Goal: Information Seeking & Learning: Learn about a topic

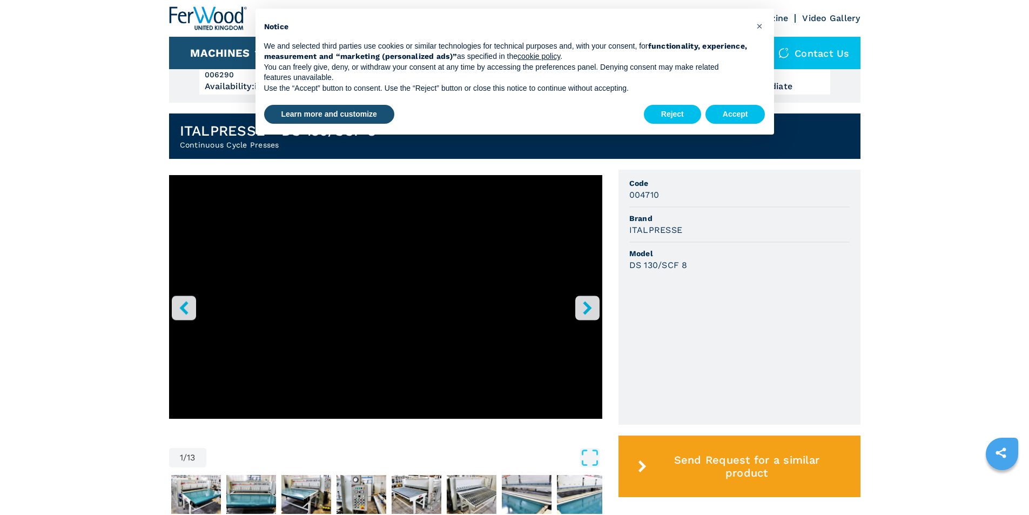
scroll to position [270, 0]
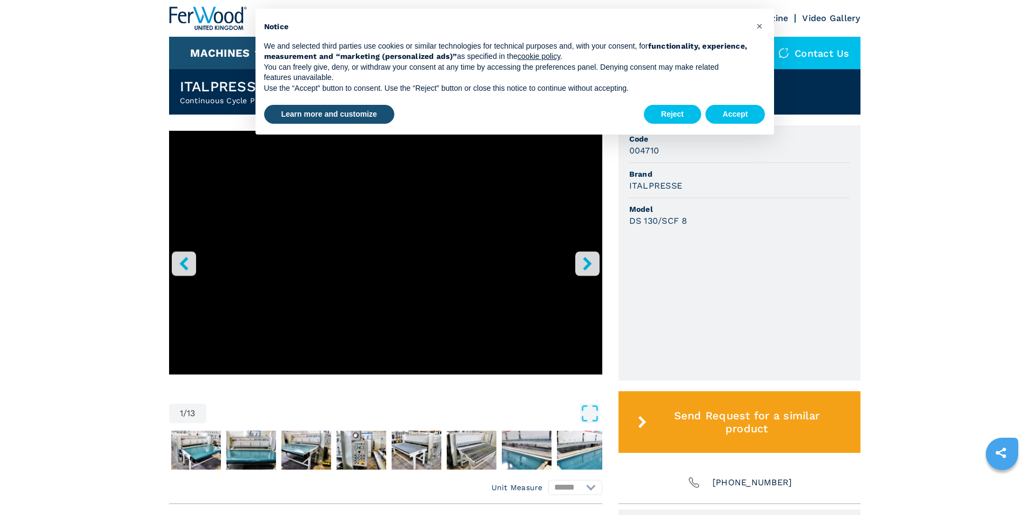
click at [591, 266] on icon "right-button" at bounding box center [588, 264] width 14 height 14
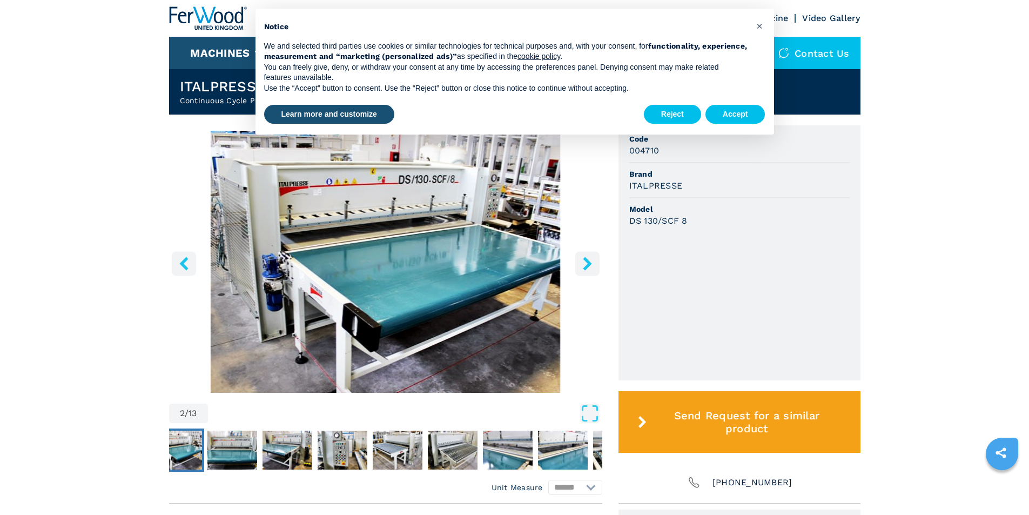
click at [591, 266] on icon "right-button" at bounding box center [588, 264] width 14 height 14
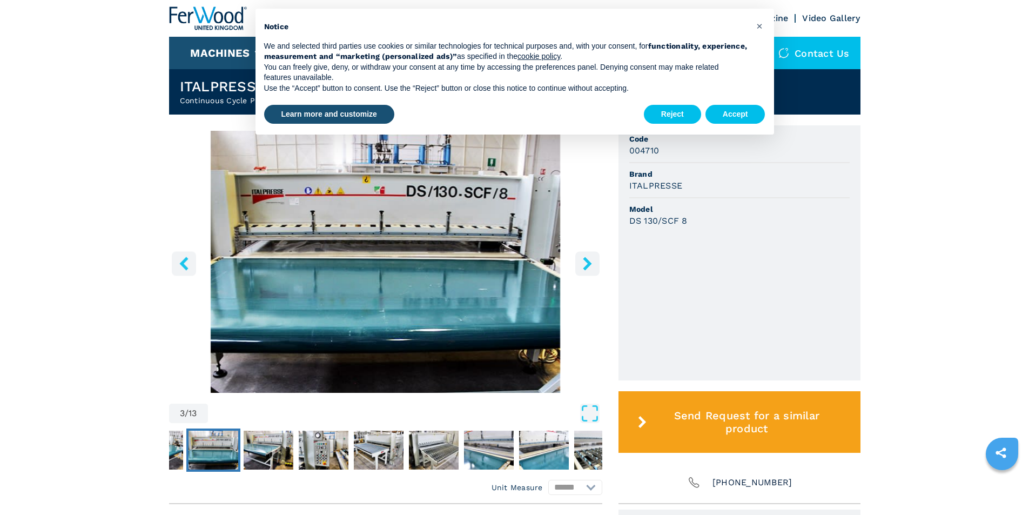
click at [591, 266] on icon "right-button" at bounding box center [588, 264] width 14 height 14
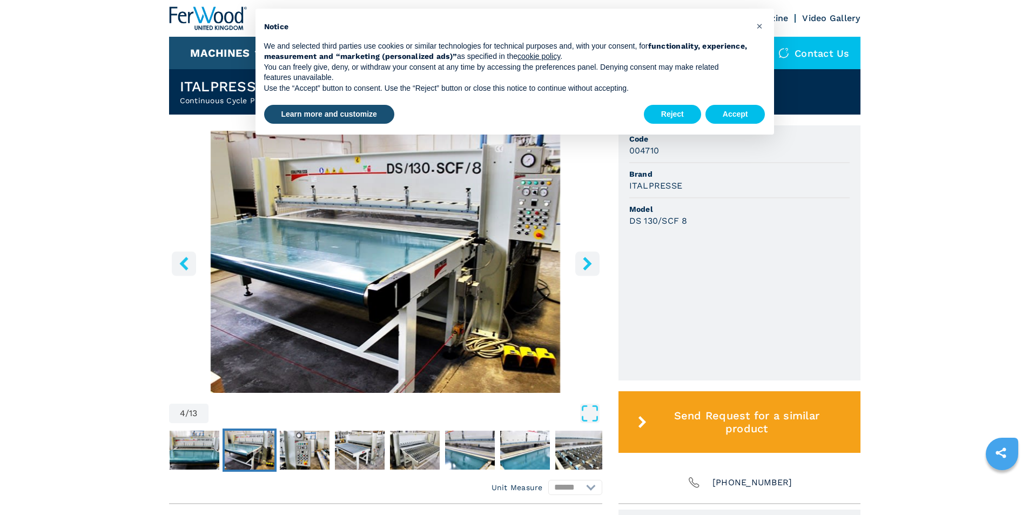
click at [591, 266] on icon "right-button" at bounding box center [588, 264] width 14 height 14
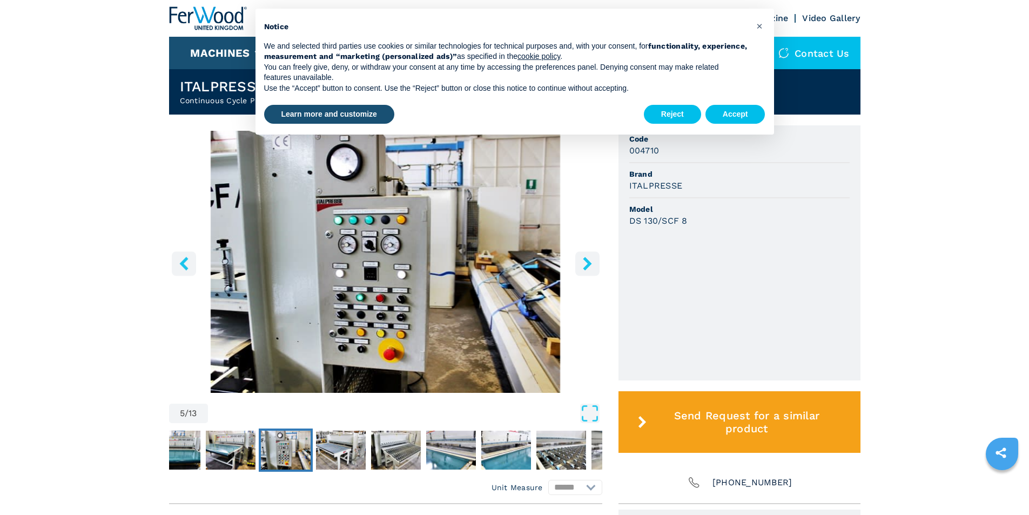
click at [591, 266] on icon "right-button" at bounding box center [588, 264] width 14 height 14
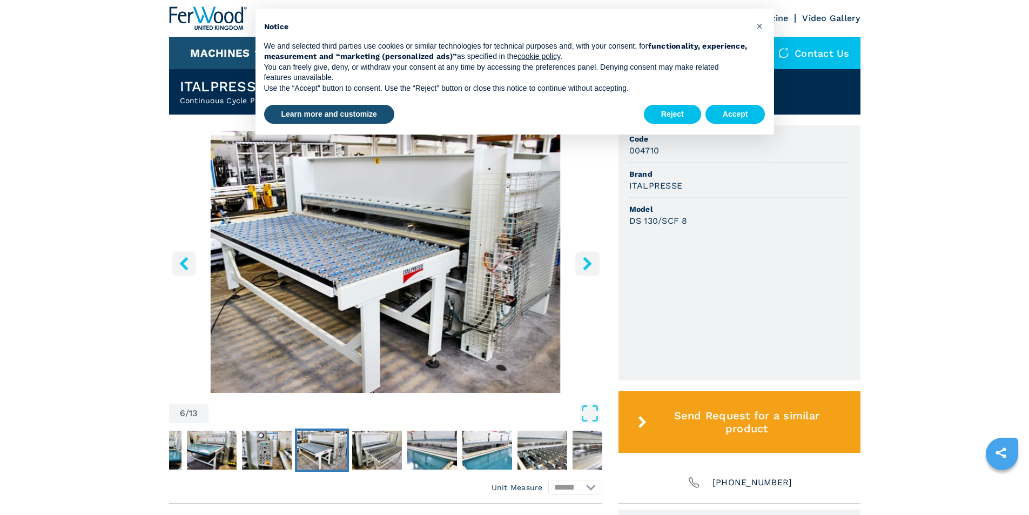
click at [588, 265] on icon "right-button" at bounding box center [587, 264] width 9 height 14
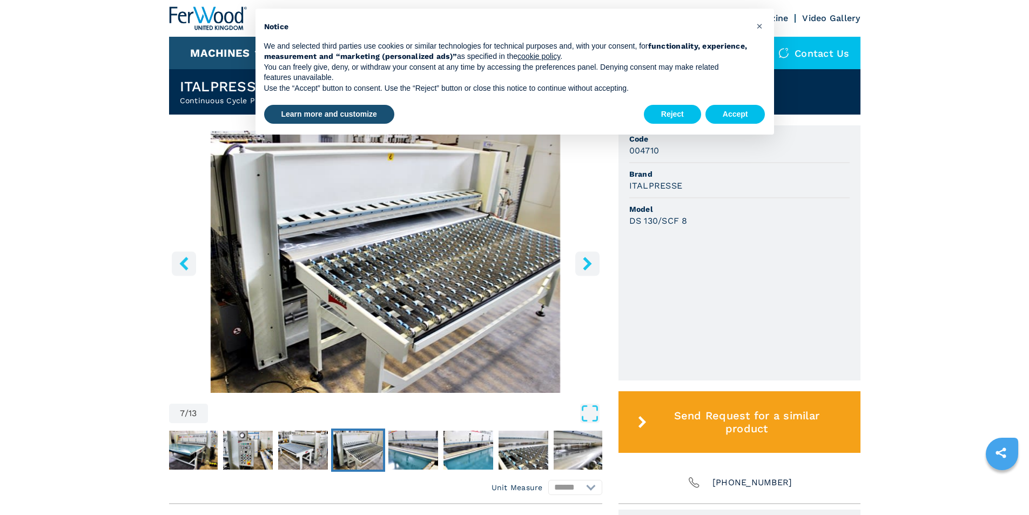
click at [583, 261] on icon "right-button" at bounding box center [588, 264] width 14 height 14
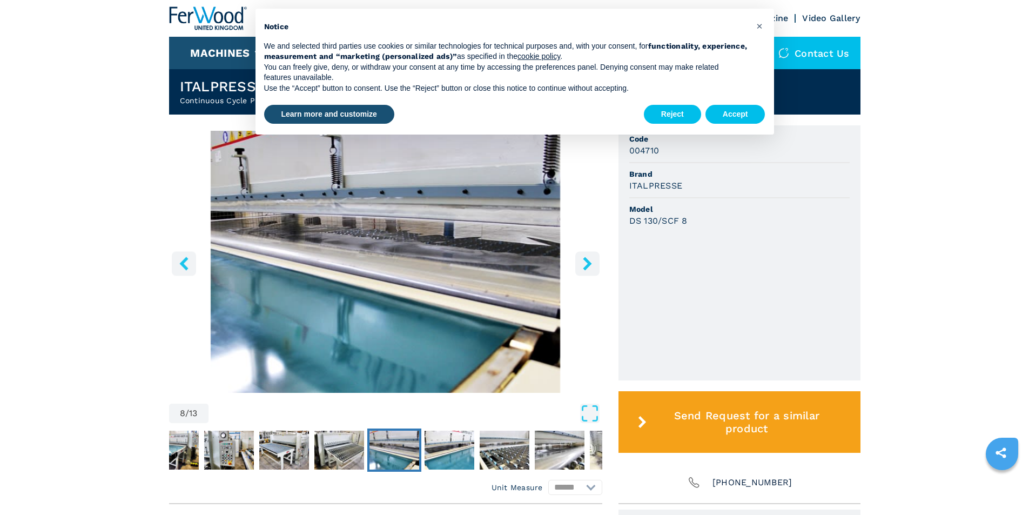
click at [583, 261] on icon "right-button" at bounding box center [588, 264] width 14 height 14
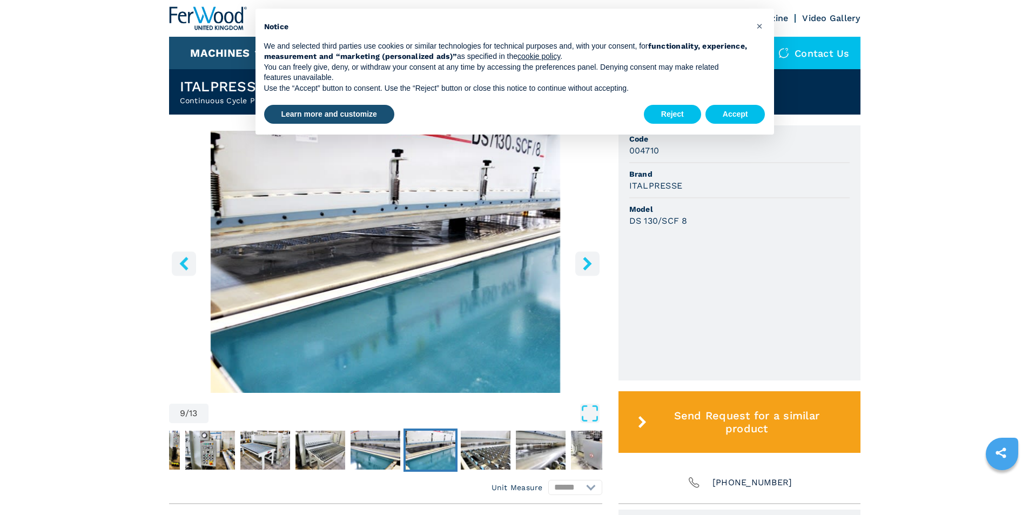
click at [583, 261] on icon "right-button" at bounding box center [588, 264] width 14 height 14
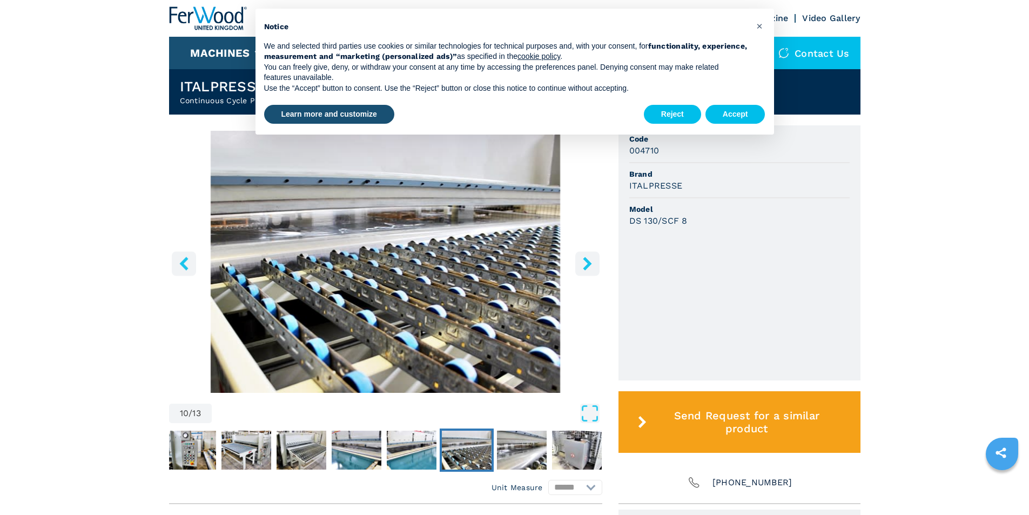
click at [583, 261] on icon "right-button" at bounding box center [588, 264] width 14 height 14
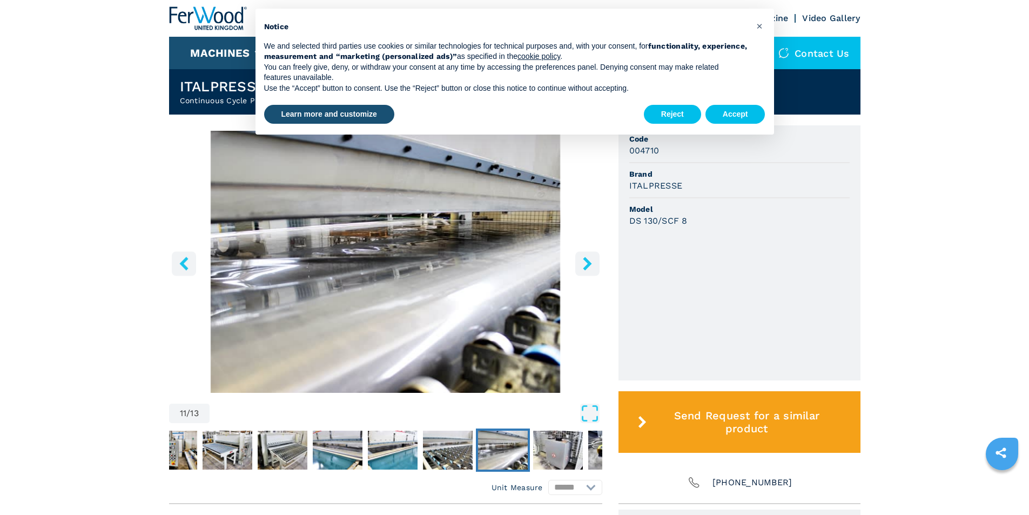
click at [583, 261] on icon "right-button" at bounding box center [588, 264] width 14 height 14
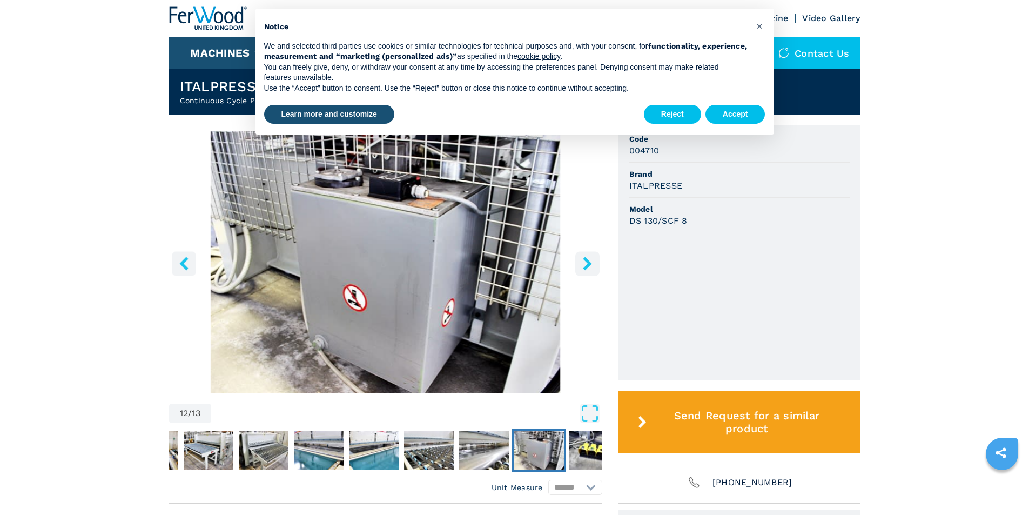
click at [583, 261] on icon "right-button" at bounding box center [588, 264] width 14 height 14
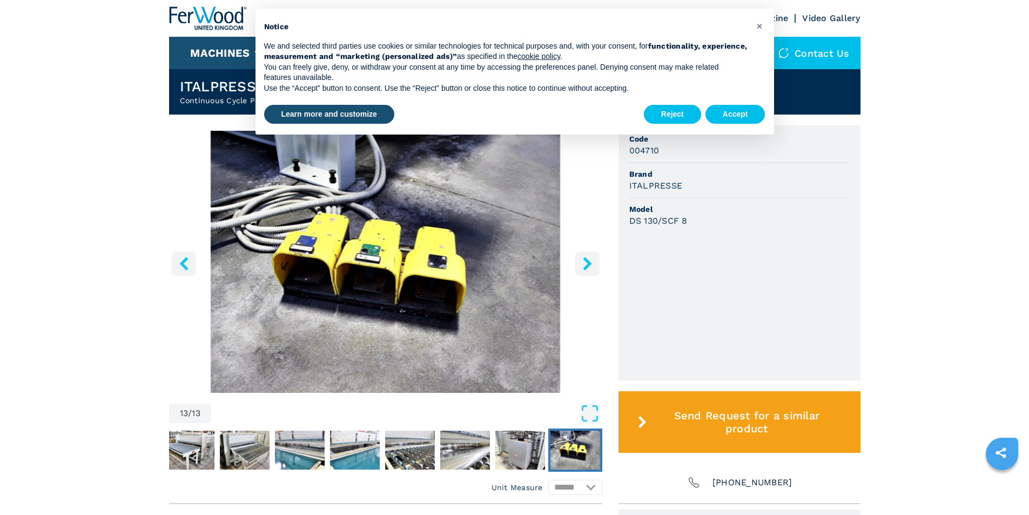
click at [583, 261] on icon "right-button" at bounding box center [588, 264] width 14 height 14
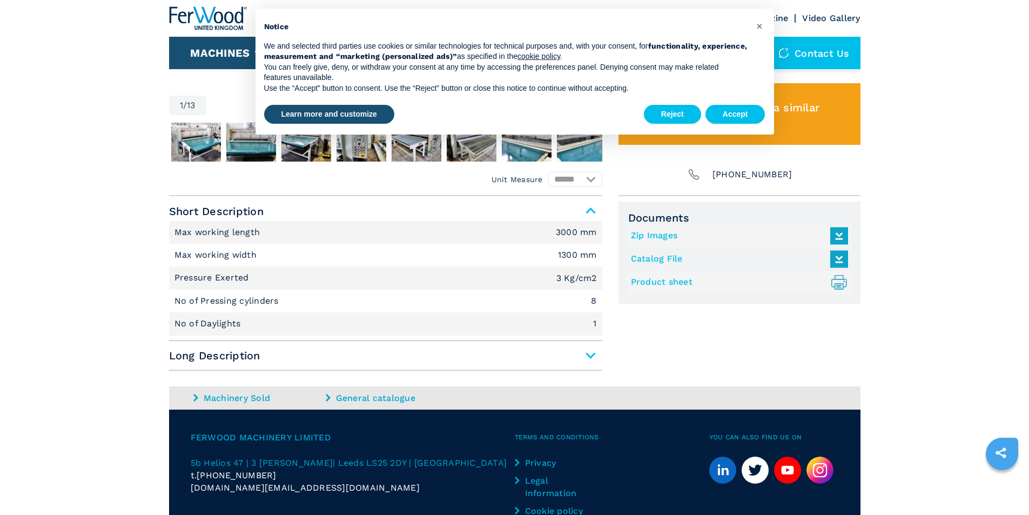
scroll to position [480, 0]
